Goal: Task Accomplishment & Management: Complete application form

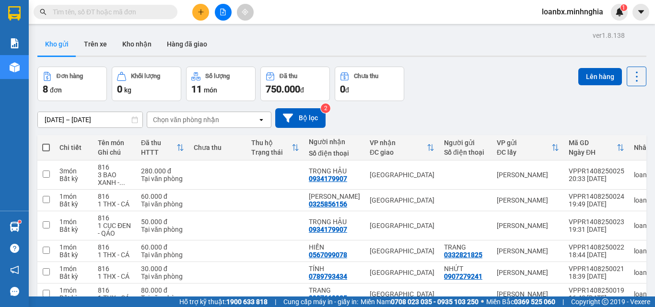
scroll to position [110, 0]
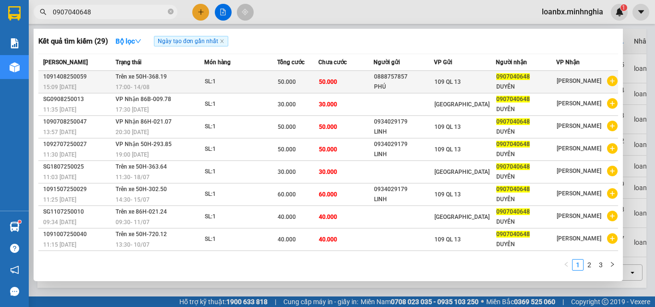
type input "0907040648"
click at [429, 73] on div "0888757857" at bounding box center [403, 77] width 59 height 10
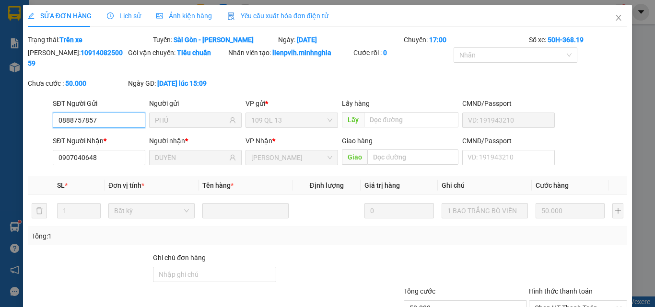
type input "0888757857"
type input "PHÚ"
type input "0907040648"
type input "DUYÊN"
type input "50.000"
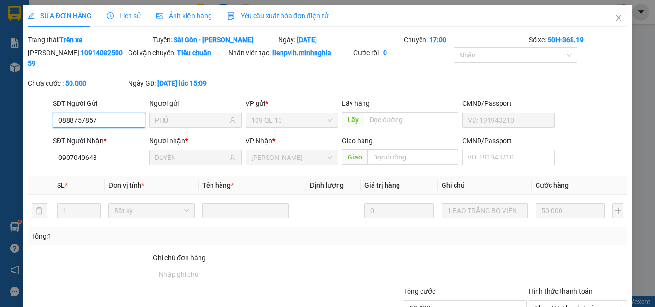
type input "50.000"
click at [611, 22] on span "Close" at bounding box center [618, 18] width 27 height 27
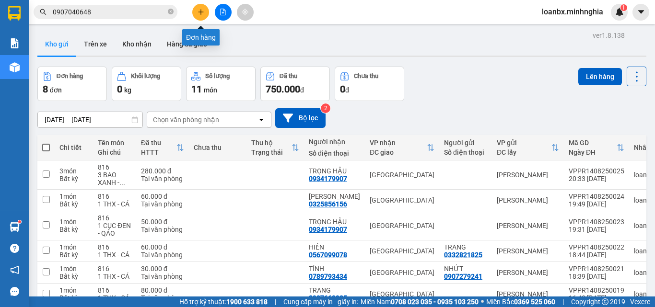
click at [202, 8] on button at bounding box center [200, 12] width 17 height 17
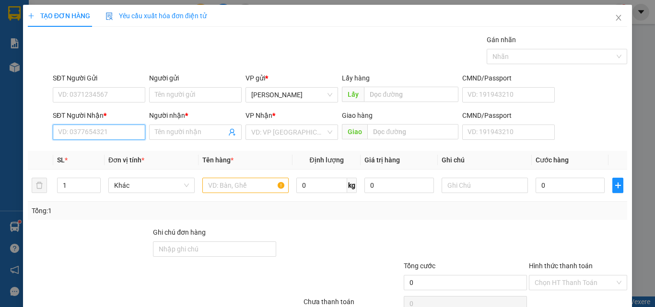
drag, startPoint x: 83, startPoint y: 133, endPoint x: 76, endPoint y: 129, distance: 8.6
click at [83, 133] on input "SĐT Người Nhận *" at bounding box center [99, 132] width 93 height 15
click at [98, 154] on div "0919920737 - LOAN" at bounding box center [98, 151] width 80 height 11
type input "0919920737"
type input "LOAN"
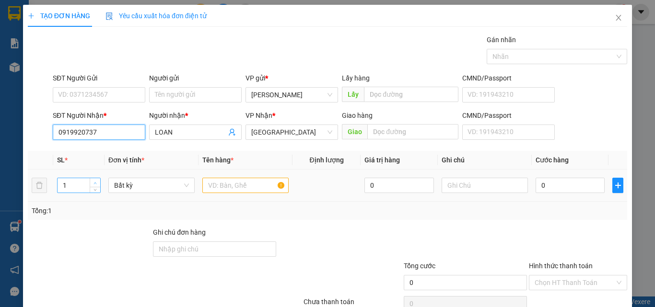
type input "0919920737"
click at [92, 181] on span "Increase Value" at bounding box center [95, 182] width 11 height 9
click at [93, 181] on span "up" at bounding box center [96, 183] width 6 height 6
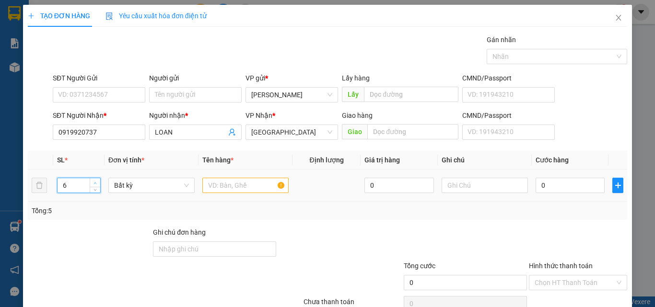
click at [93, 182] on icon "up" at bounding box center [94, 183] width 3 height 3
type input "8"
click at [93, 182] on icon "up" at bounding box center [94, 183] width 3 height 3
click at [230, 185] on input "text" at bounding box center [245, 185] width 86 height 15
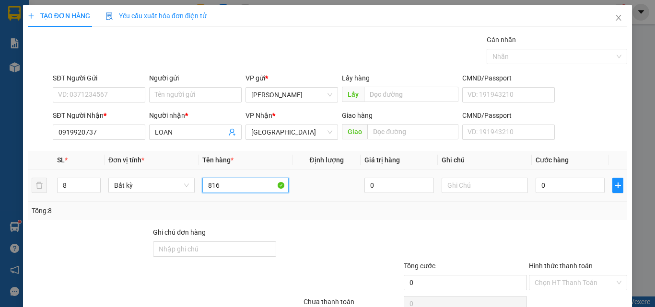
type input "816"
click at [456, 194] on div at bounding box center [484, 185] width 86 height 19
click at [473, 194] on div at bounding box center [484, 185] width 86 height 19
click at [472, 187] on input "text" at bounding box center [484, 185] width 86 height 15
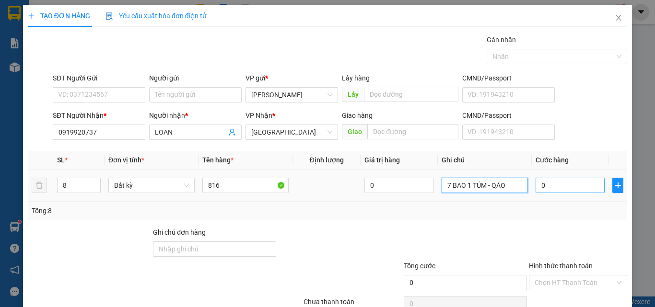
type input "7 BAO 1 TÚM - QÁO"
click at [557, 189] on input "0" at bounding box center [569, 185] width 69 height 15
type input "5"
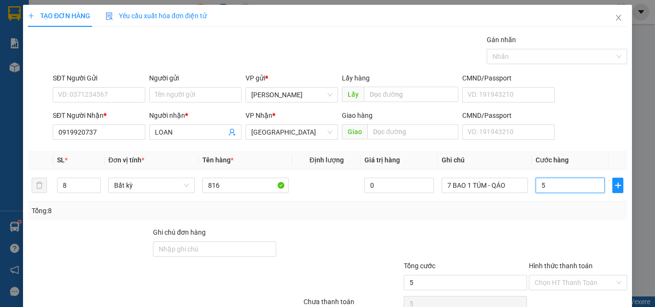
type input "54"
type input "540"
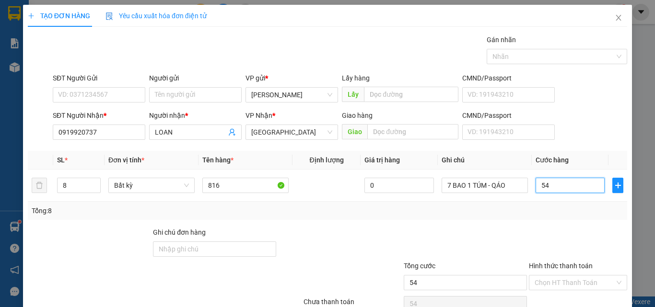
type input "540"
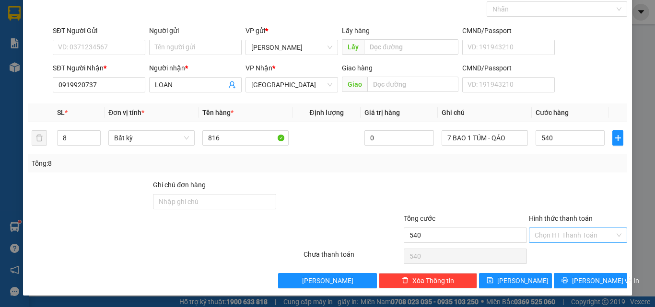
type input "540.000"
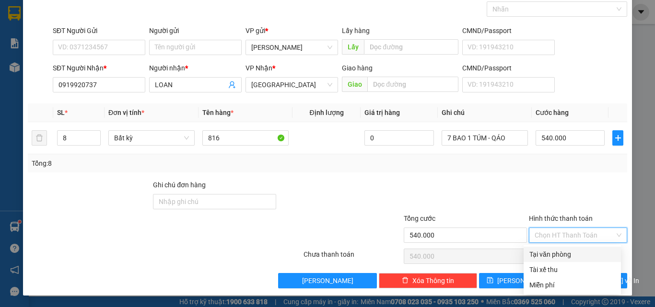
click at [567, 239] on input "Hình thức thanh toán" at bounding box center [574, 235] width 80 height 14
drag, startPoint x: 561, startPoint y: 248, endPoint x: 562, endPoint y: 255, distance: 6.8
click at [561, 250] on div "Tại văn phòng" at bounding box center [571, 254] width 97 height 15
type input "0"
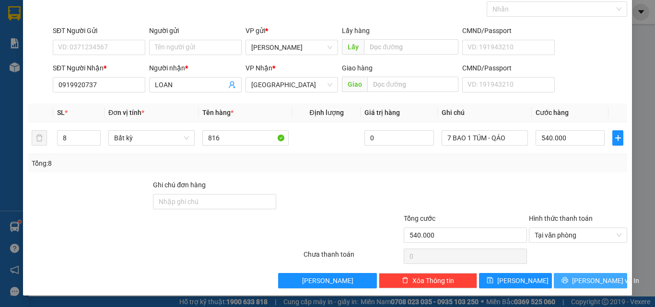
click at [571, 274] on button "[PERSON_NAME] và In" at bounding box center [590, 280] width 73 height 15
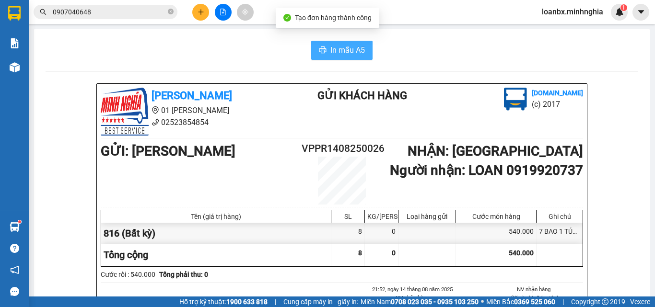
drag, startPoint x: 342, startPoint y: 45, endPoint x: 343, endPoint y: 53, distance: 8.2
click at [343, 55] on span "In mẫu A5" at bounding box center [347, 50] width 35 height 12
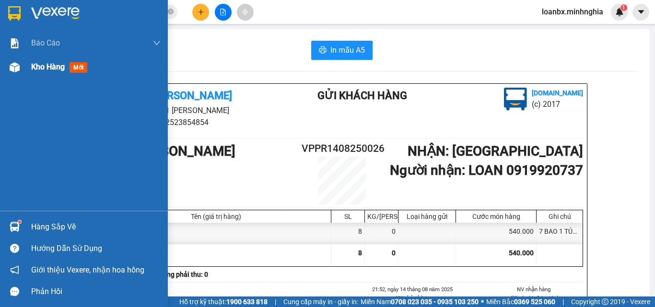
click at [41, 70] on span "Kho hàng" at bounding box center [48, 66] width 34 height 9
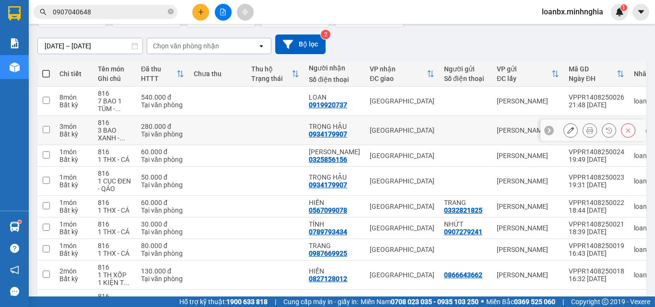
scroll to position [139, 0]
